Goal: Task Accomplishment & Management: Use online tool/utility

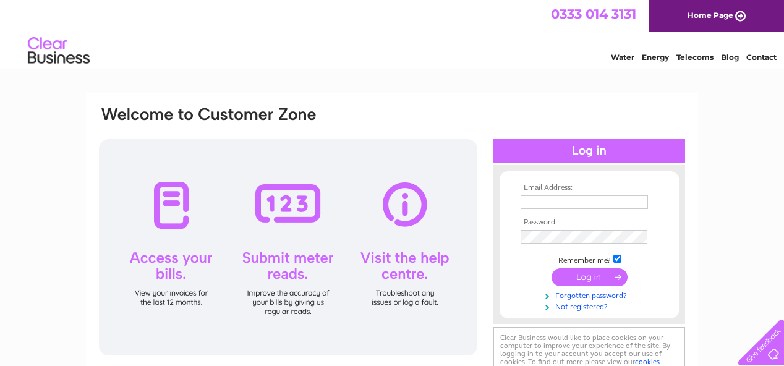
type input "inga.bain@icloud.com"
click at [581, 277] on input "submit" at bounding box center [590, 276] width 76 height 17
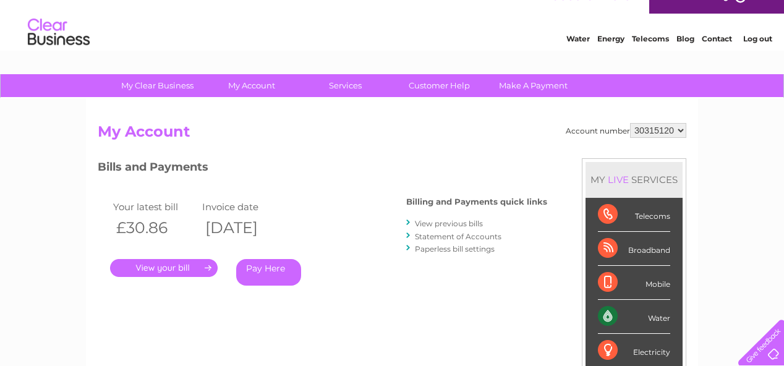
scroll to position [69, 0]
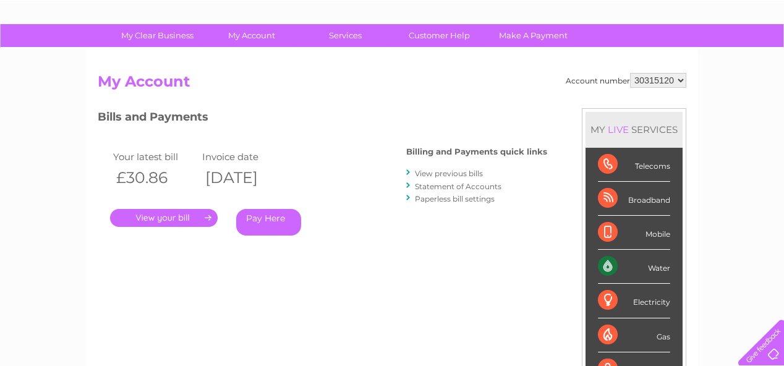
click at [629, 265] on div "Water" at bounding box center [634, 267] width 72 height 34
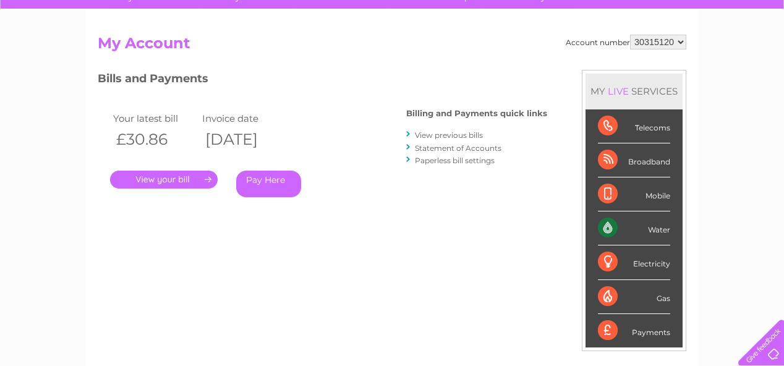
scroll to position [103, 0]
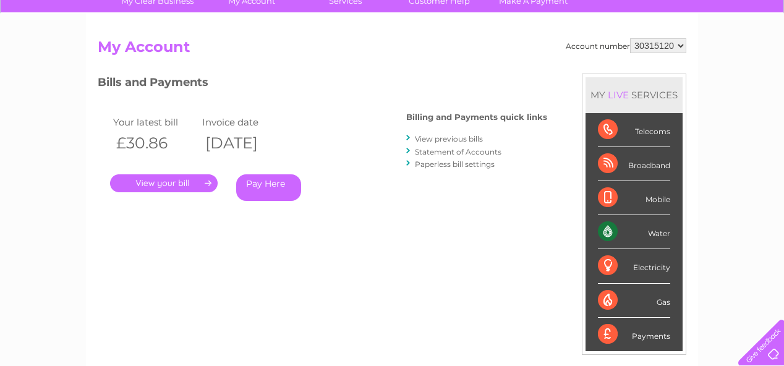
click at [438, 140] on link "View previous bills" at bounding box center [449, 138] width 68 height 9
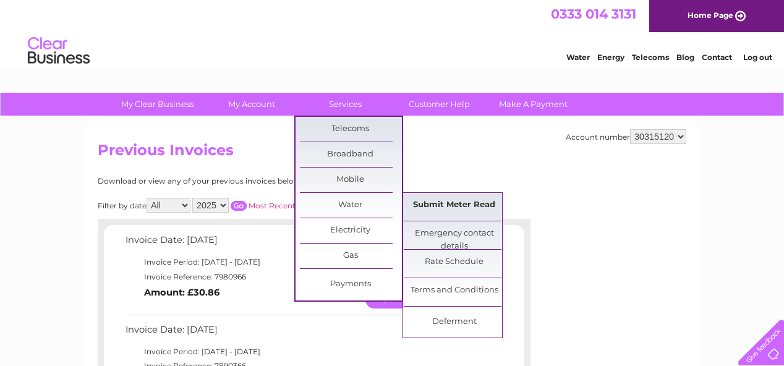
click at [442, 207] on link "Submit Meter Read" at bounding box center [455, 205] width 102 height 25
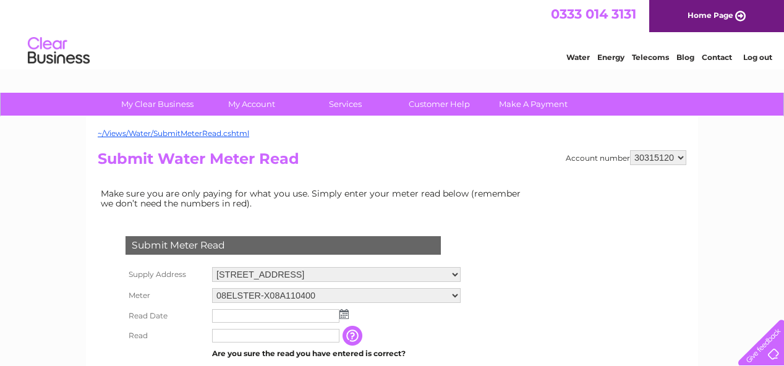
scroll to position [69, 0]
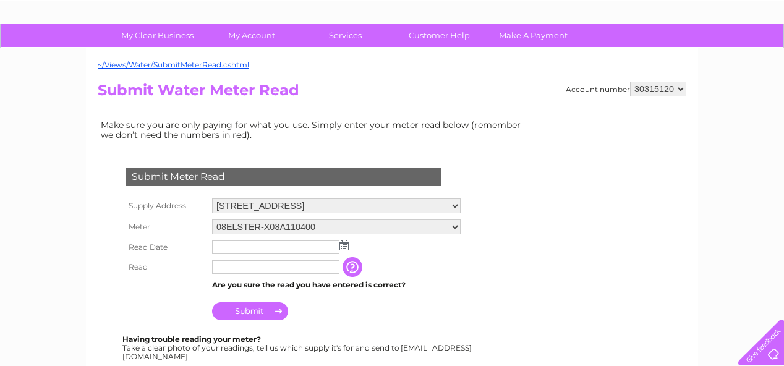
click at [261, 241] on input "text" at bounding box center [275, 248] width 127 height 14
click at [344, 245] on img at bounding box center [344, 246] width 9 height 10
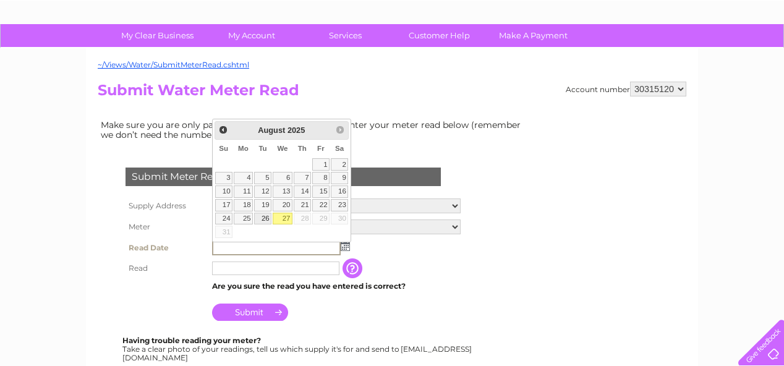
click at [264, 215] on link "26" at bounding box center [262, 219] width 17 height 12
type input "2025/08/26"
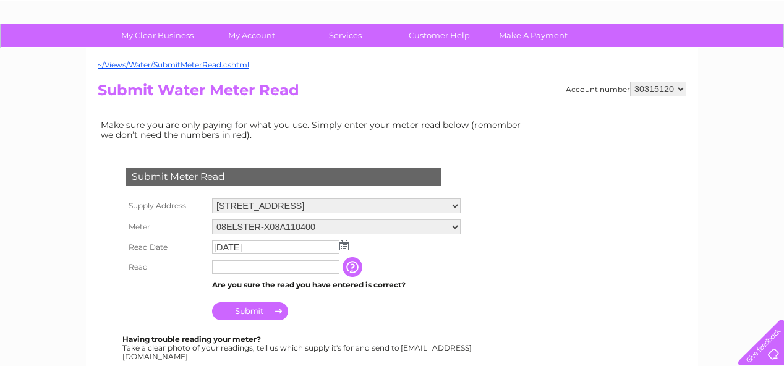
click at [247, 268] on input "text" at bounding box center [275, 267] width 127 height 14
type input "0618"
click at [249, 314] on input "Submit" at bounding box center [250, 312] width 76 height 17
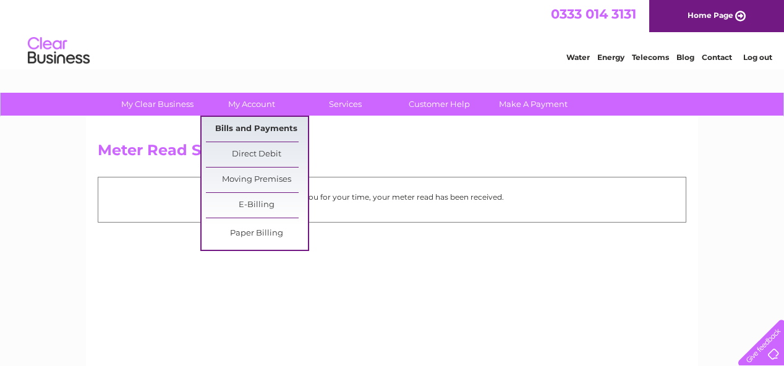
click at [237, 123] on link "Bills and Payments" at bounding box center [257, 129] width 102 height 25
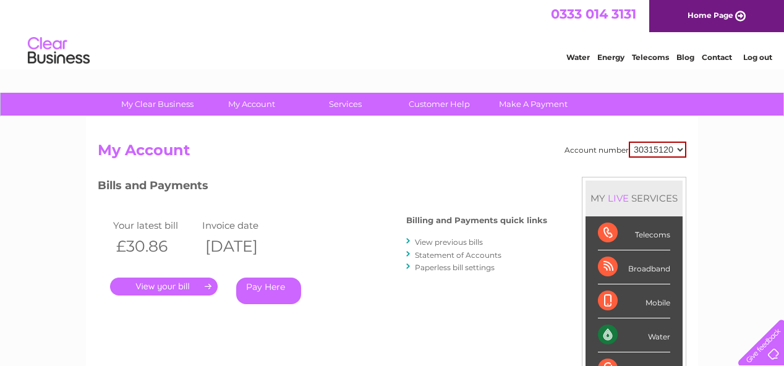
click at [156, 289] on link "." at bounding box center [164, 287] width 108 height 18
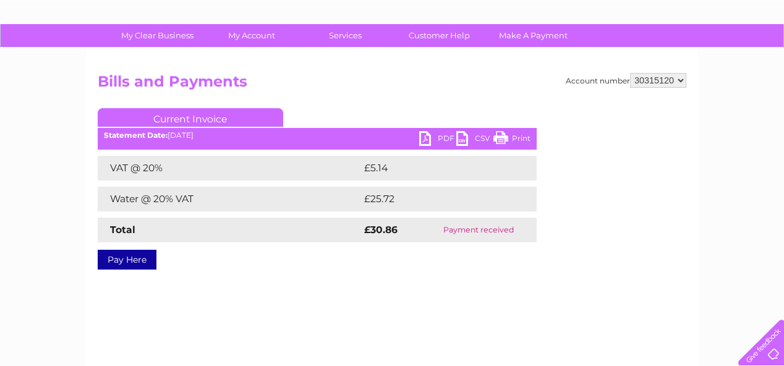
scroll to position [137, 0]
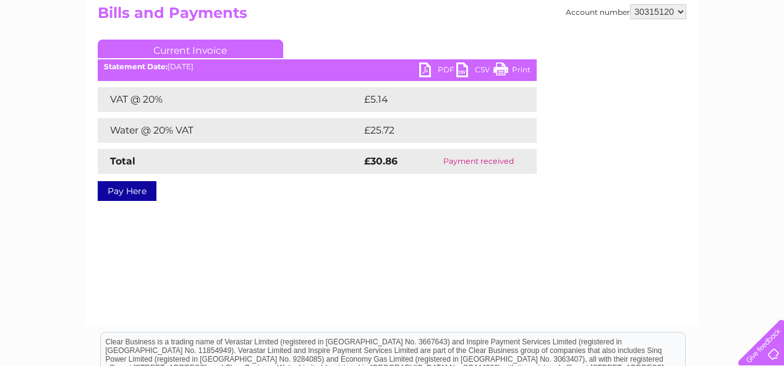
click at [440, 69] on link "PDF" at bounding box center [437, 71] width 37 height 18
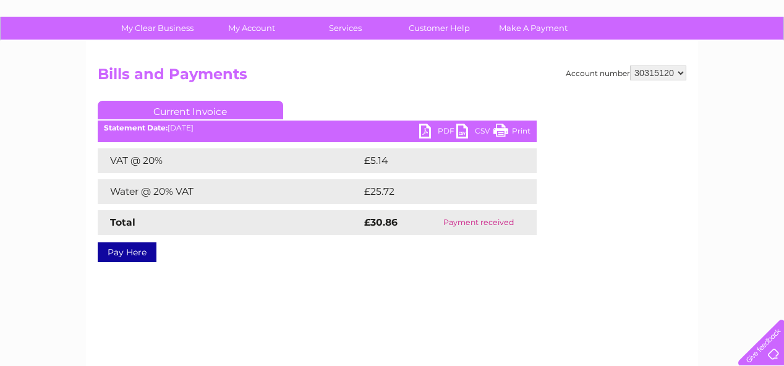
scroll to position [0, 0]
